Goal: Task Accomplishment & Management: Complete application form

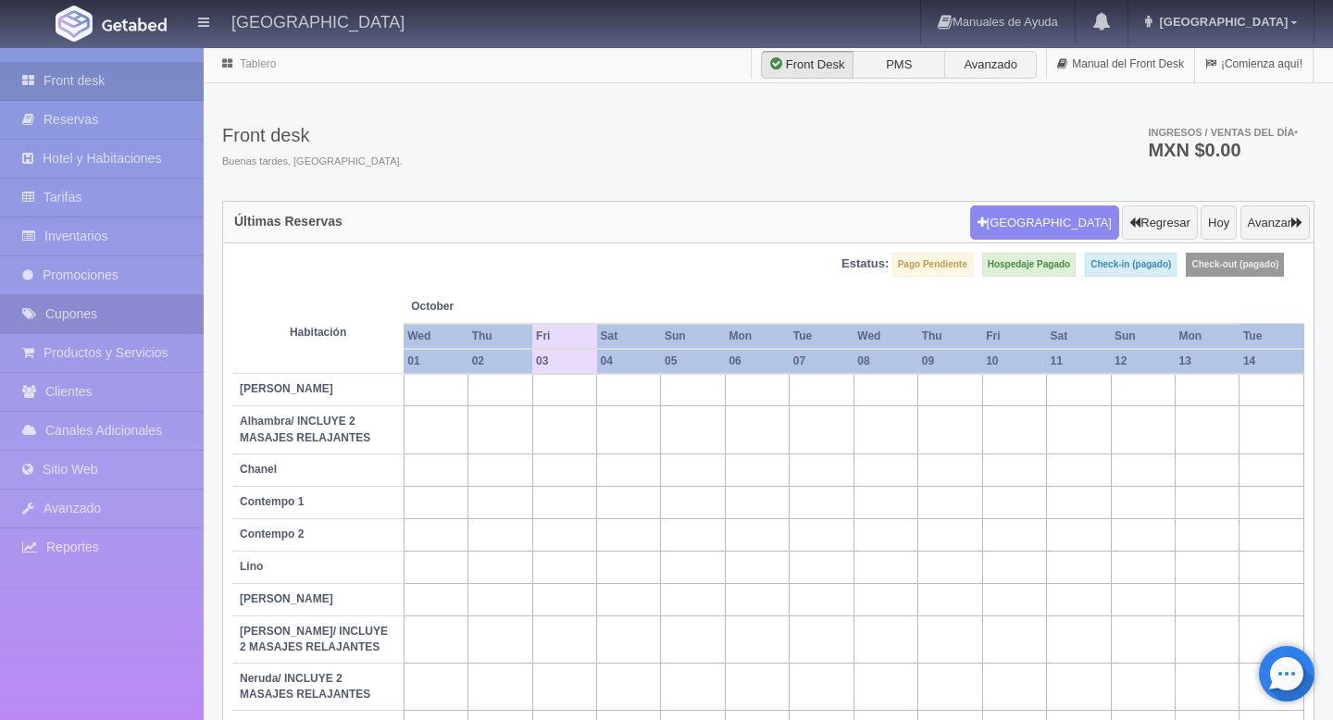
click at [81, 322] on link "Cupones" at bounding box center [102, 314] width 204 height 38
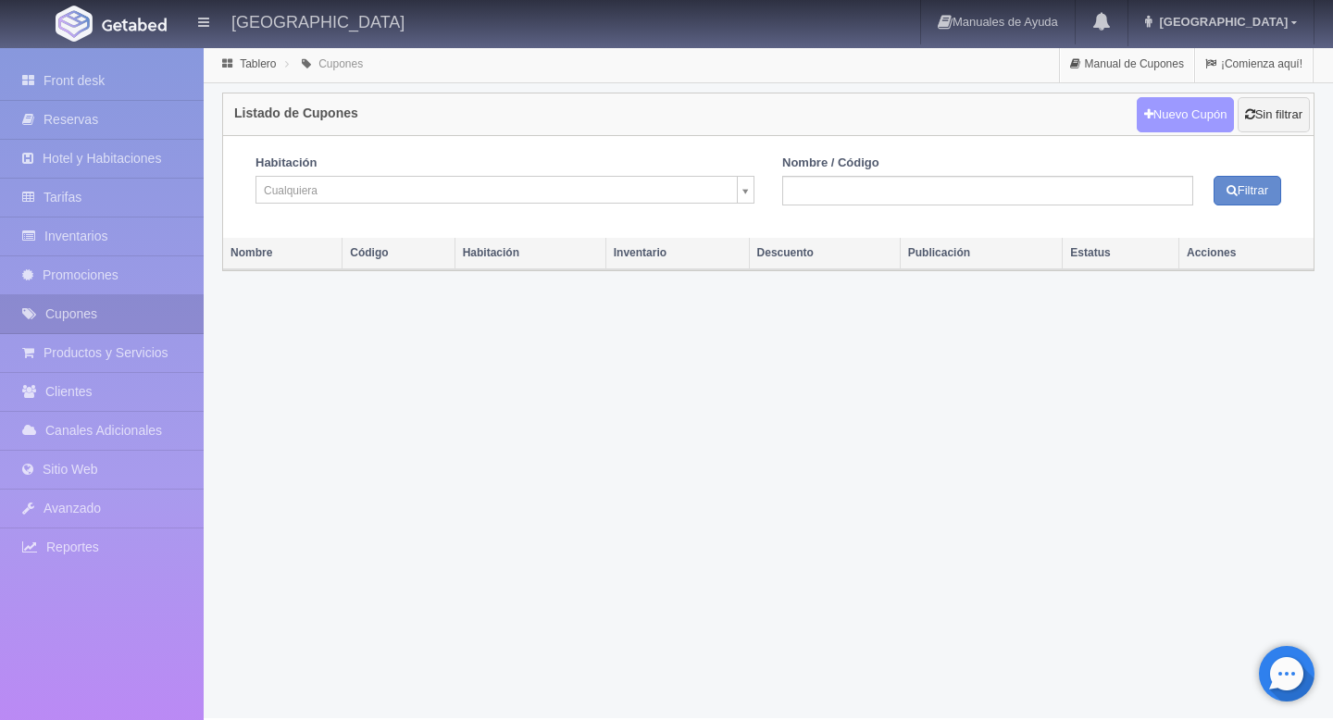
click at [1153, 117] on link "Nuevo Cupón" at bounding box center [1186, 114] width 98 height 35
select select
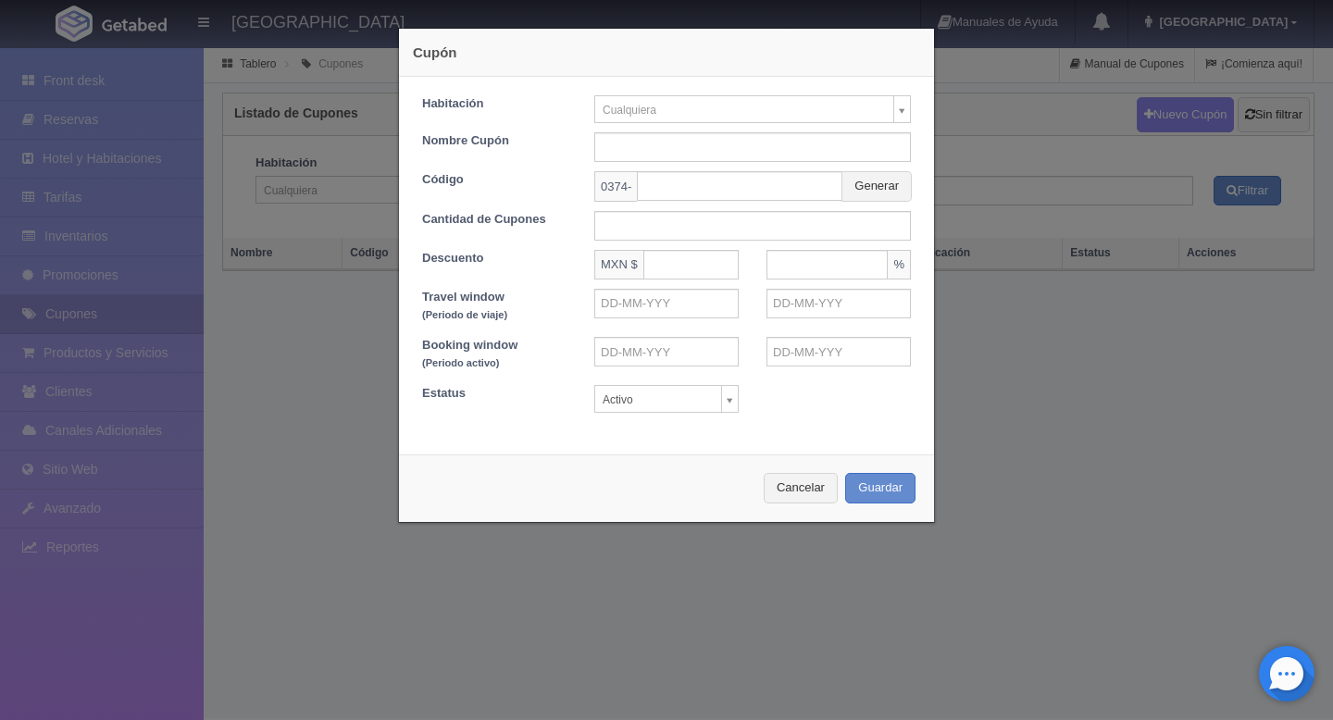
click at [668, 115] on body "Grand Hotel Boutique Tepatitlán Manuales de Ayuda Actualizaciones recientes Gra…" at bounding box center [666, 382] width 1333 height 672
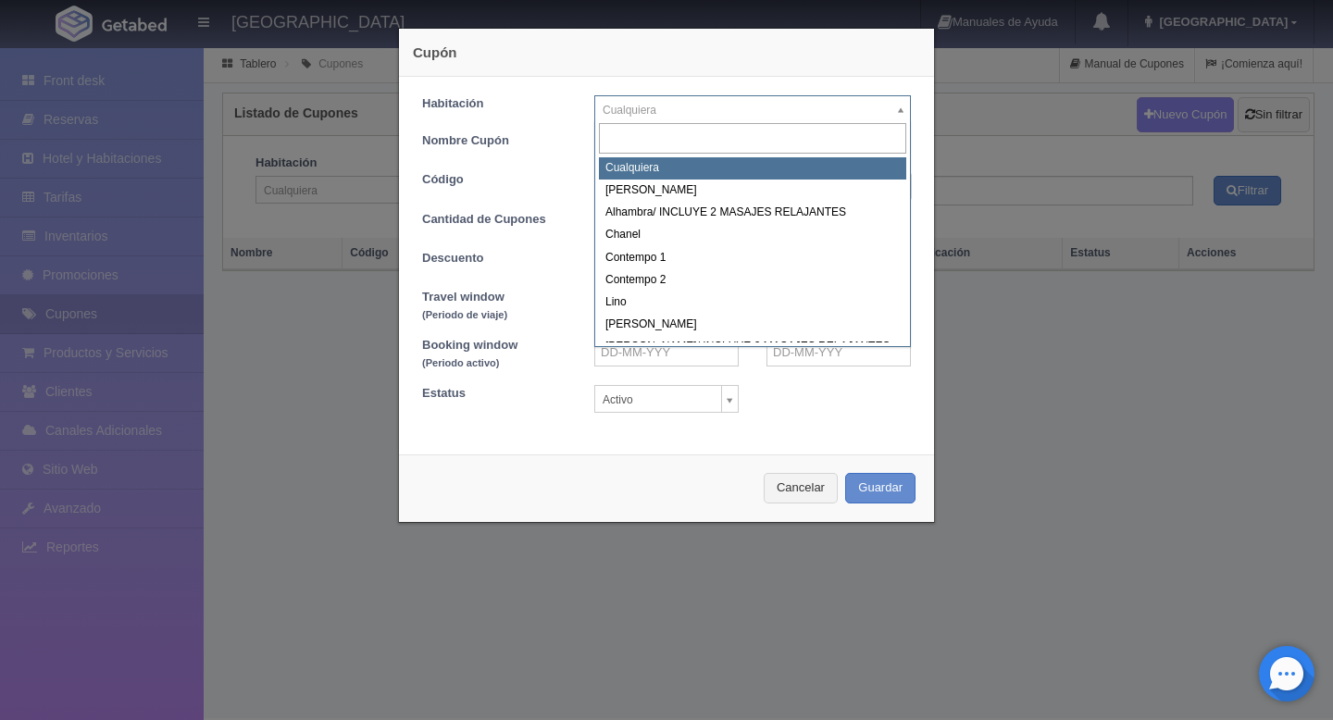
select select "Cualquiera"
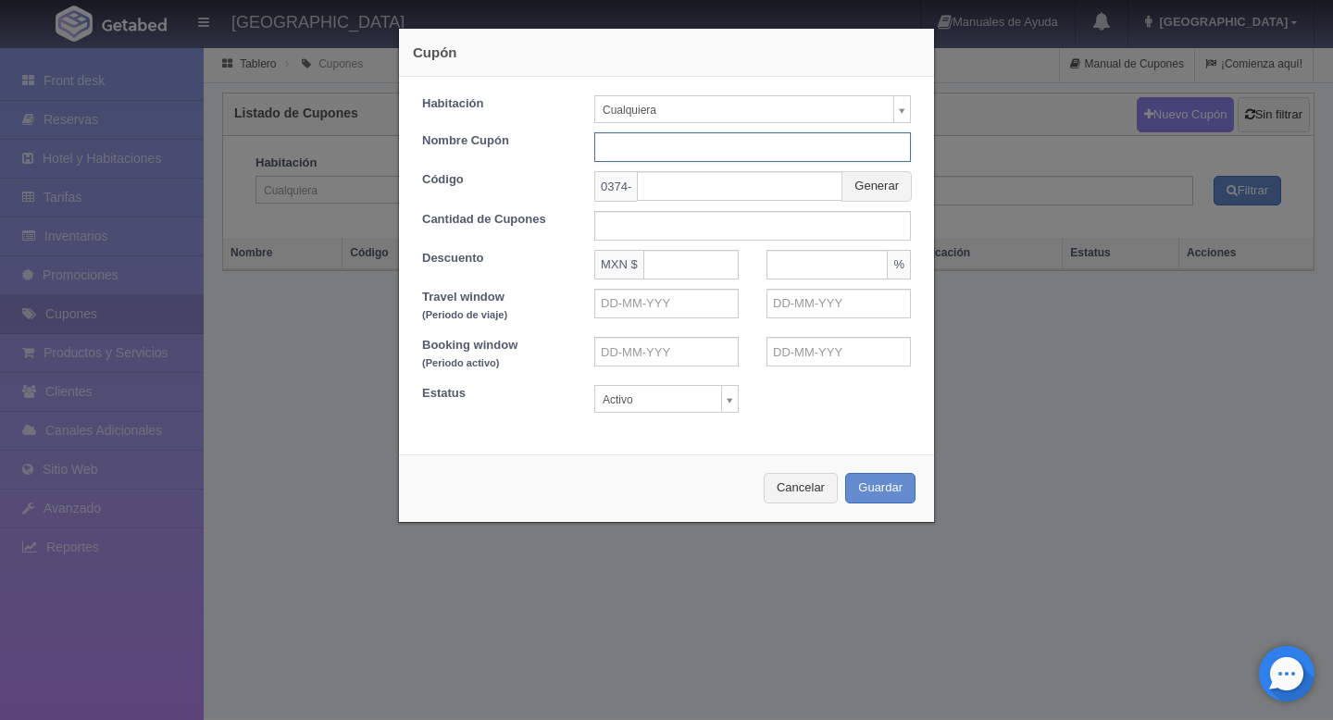
click at [633, 154] on input "text" at bounding box center [752, 147] width 317 height 30
drag, startPoint x: 771, startPoint y: 153, endPoint x: 639, endPoint y: 150, distance: 132.4
click at [639, 150] on input "PADEL EVENTO" at bounding box center [752, 147] width 317 height 30
type input "PADEL WEEK TEPA"
click at [672, 192] on input "text" at bounding box center [740, 186] width 206 height 30
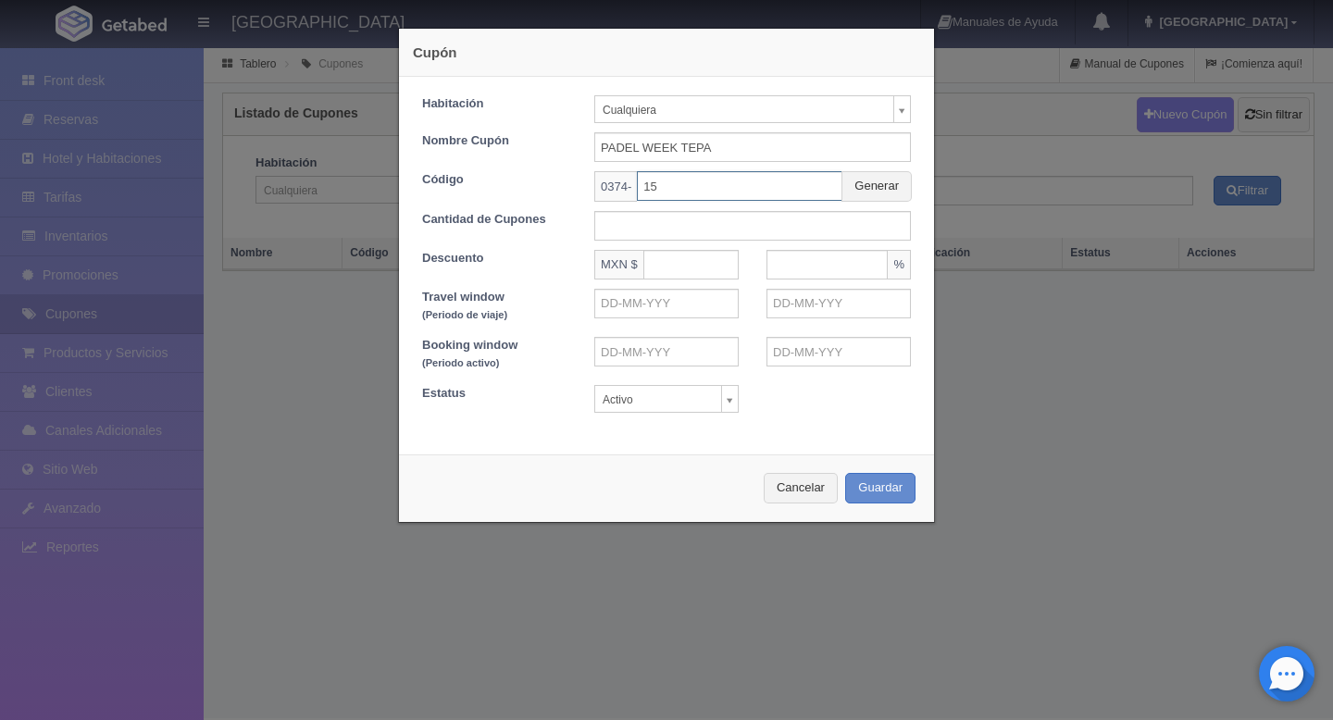
type input "1"
type input "PADEL"
click at [831, 219] on input "text" at bounding box center [752, 226] width 317 height 30
type input "20"
click at [706, 248] on form "Habitación Cualquiera Cualquiera Aida Alhambra/ INCLUYE 2 MASAJES RELAJANTES Ch…" at bounding box center [666, 254] width 489 height 318
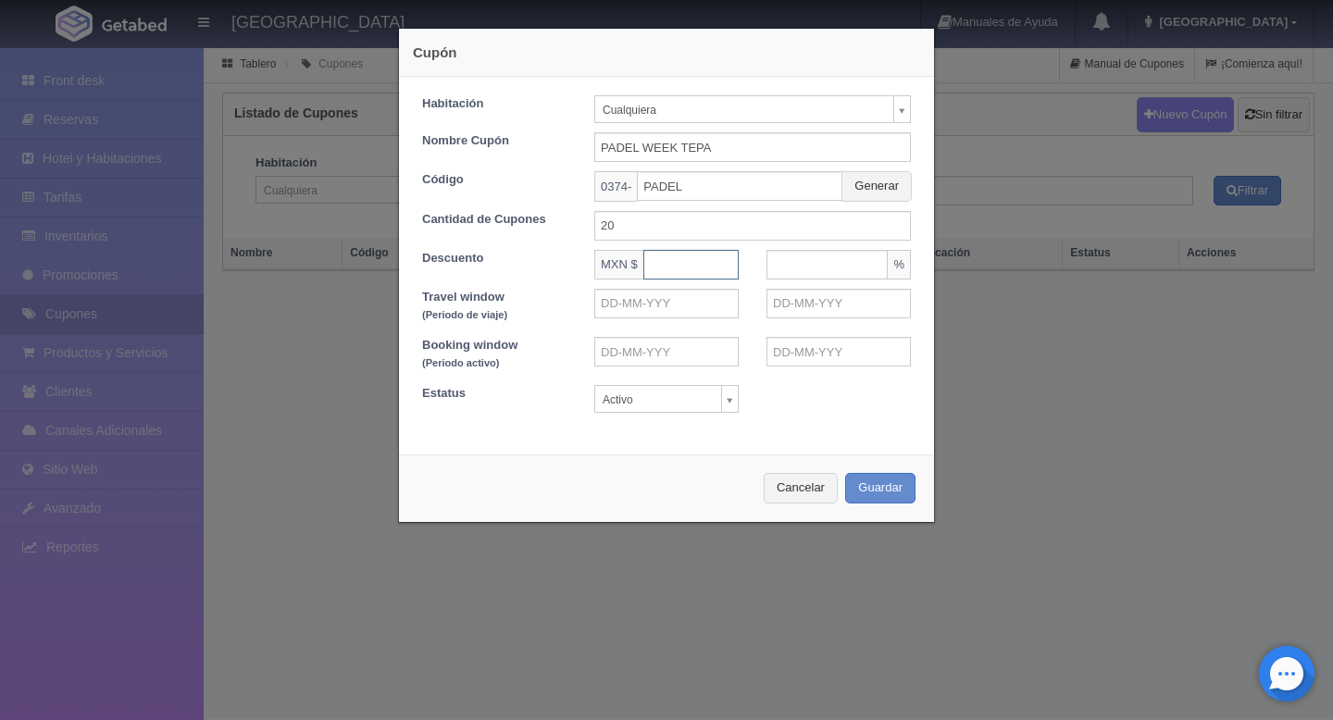
click at [706, 259] on input "text" at bounding box center [690, 265] width 95 height 30
type input "3"
click at [857, 277] on input "text" at bounding box center [827, 265] width 121 height 30
click at [698, 275] on input "250" at bounding box center [690, 265] width 95 height 30
type input "2"
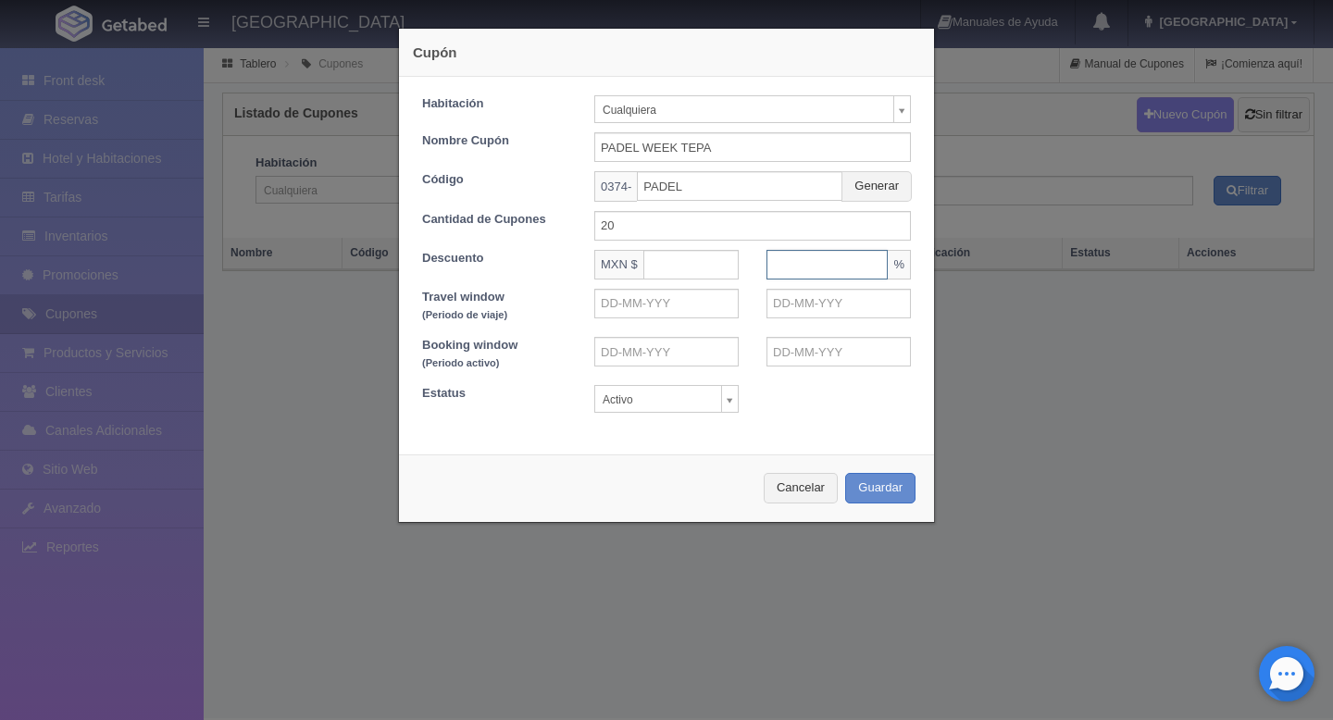
click at [824, 257] on input "text" at bounding box center [827, 265] width 121 height 30
type input "15"
click at [766, 396] on div "Estatus Activo Activo Inactivo Archivado" at bounding box center [666, 399] width 517 height 28
